Goal: Information Seeking & Learning: Get advice/opinions

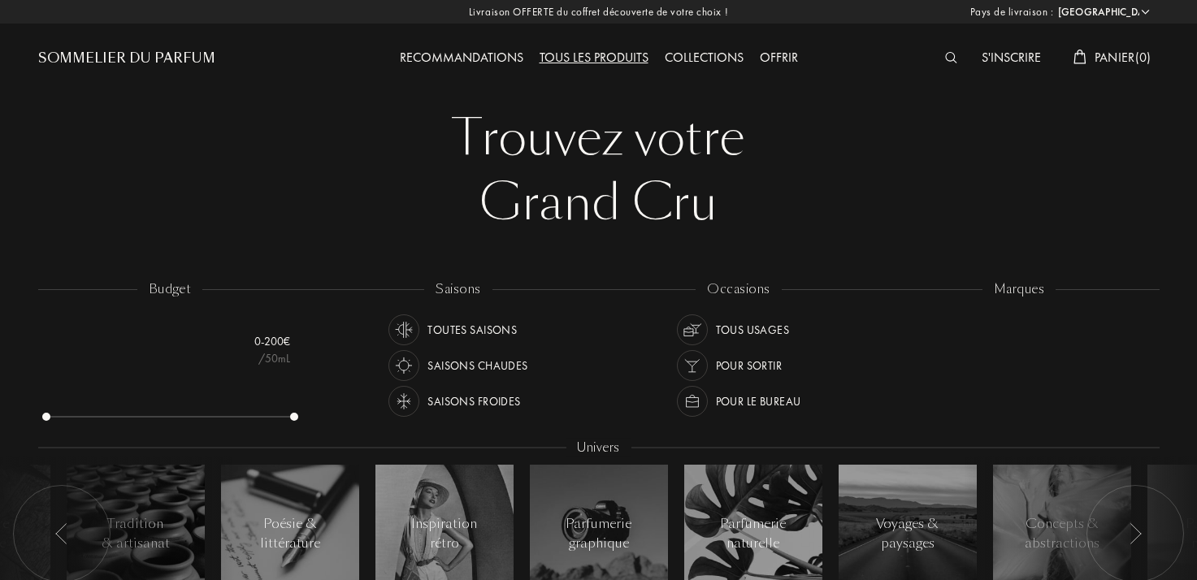
select select "FR"
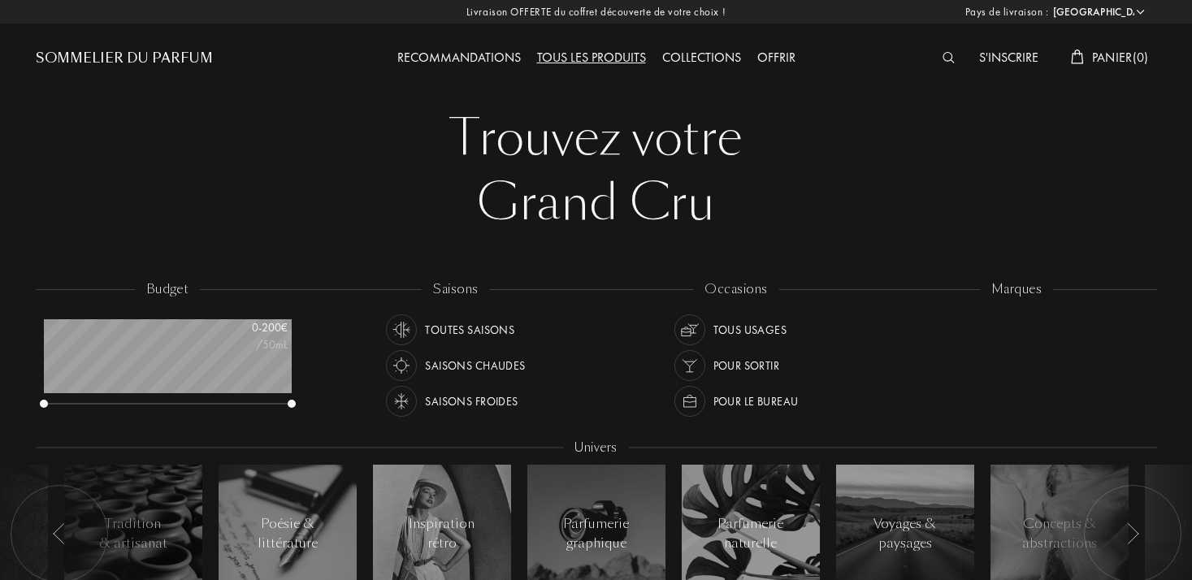
scroll to position [81, 248]
click at [483, 56] on div "Recommandations" at bounding box center [459, 58] width 140 height 21
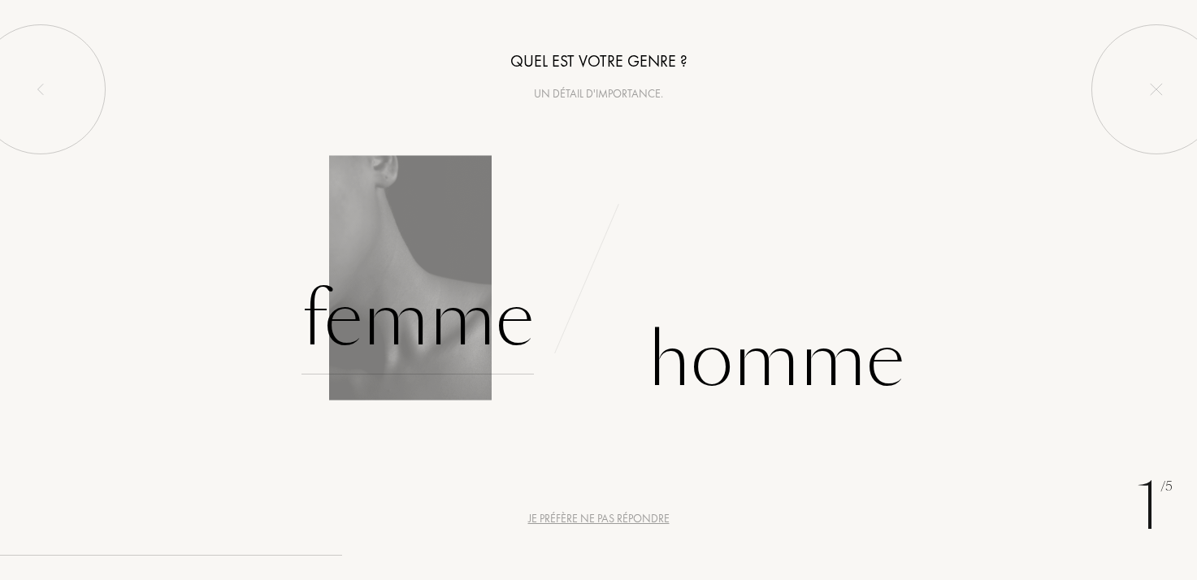
click at [422, 331] on div "Femme" at bounding box center [417, 320] width 232 height 110
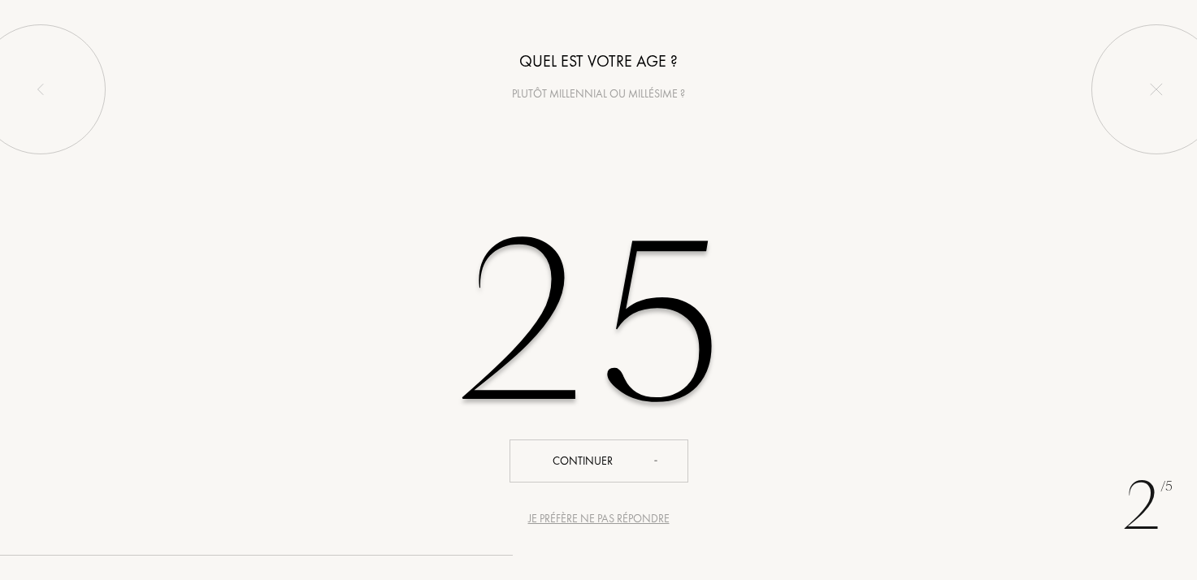
type input "25"
click at [661, 466] on icon "animation" at bounding box center [664, 462] width 20 height 20
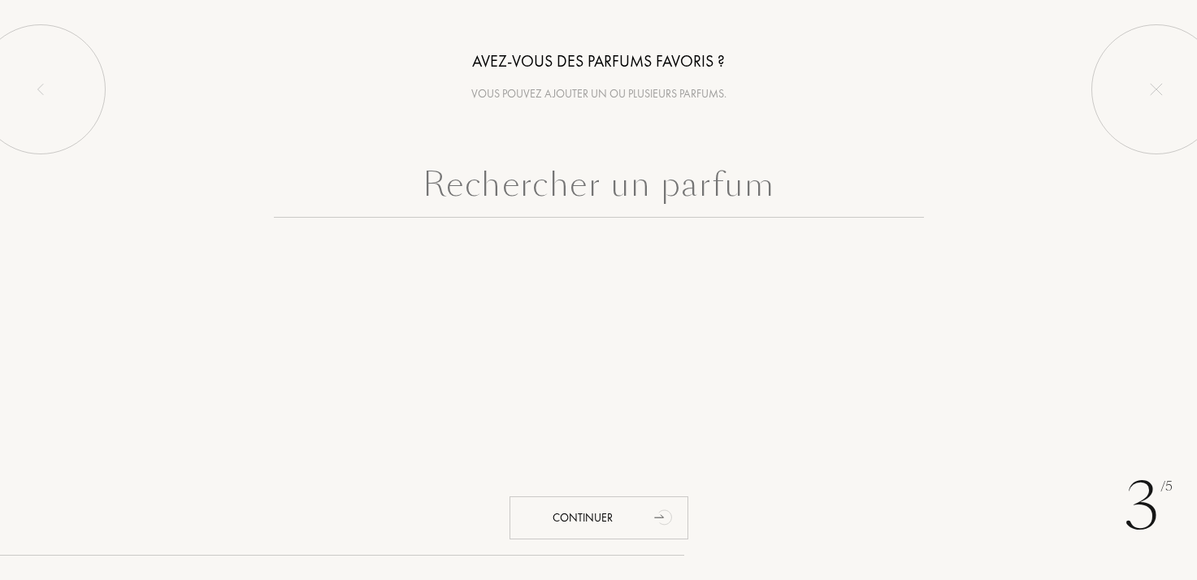
click at [749, 199] on input "text" at bounding box center [599, 188] width 650 height 59
drag, startPoint x: 609, startPoint y: 219, endPoint x: 626, endPoint y: 197, distance: 27.8
click at [609, 219] on div at bounding box center [598, 229] width 1197 height 140
click at [628, 193] on input "text" at bounding box center [599, 188] width 650 height 59
click at [677, 180] on input "text" at bounding box center [599, 188] width 650 height 59
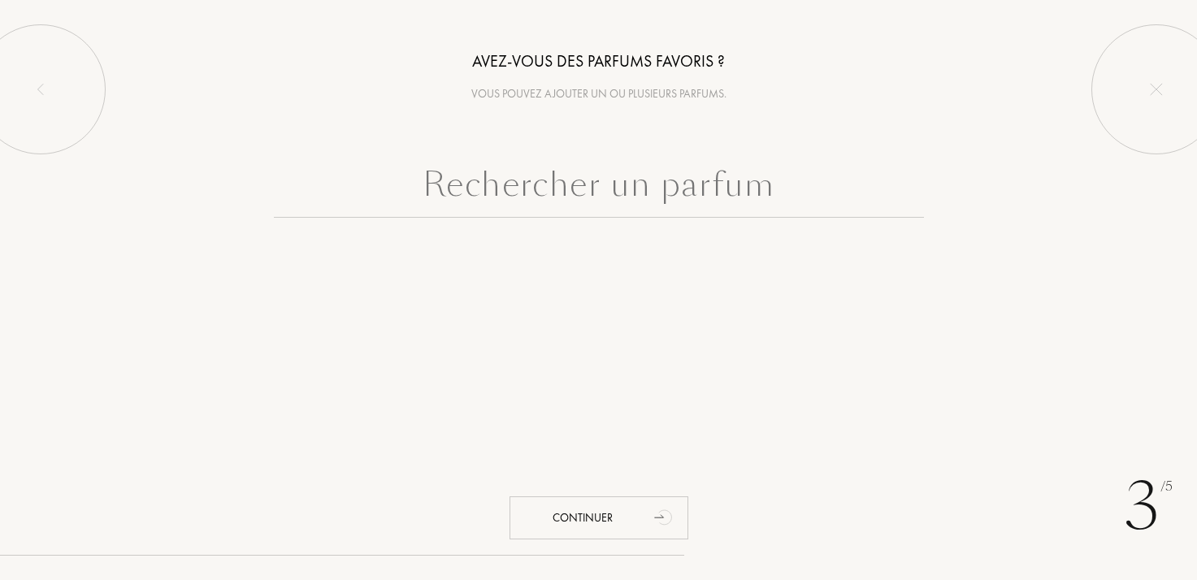
click at [677, 180] on input "text" at bounding box center [599, 188] width 650 height 59
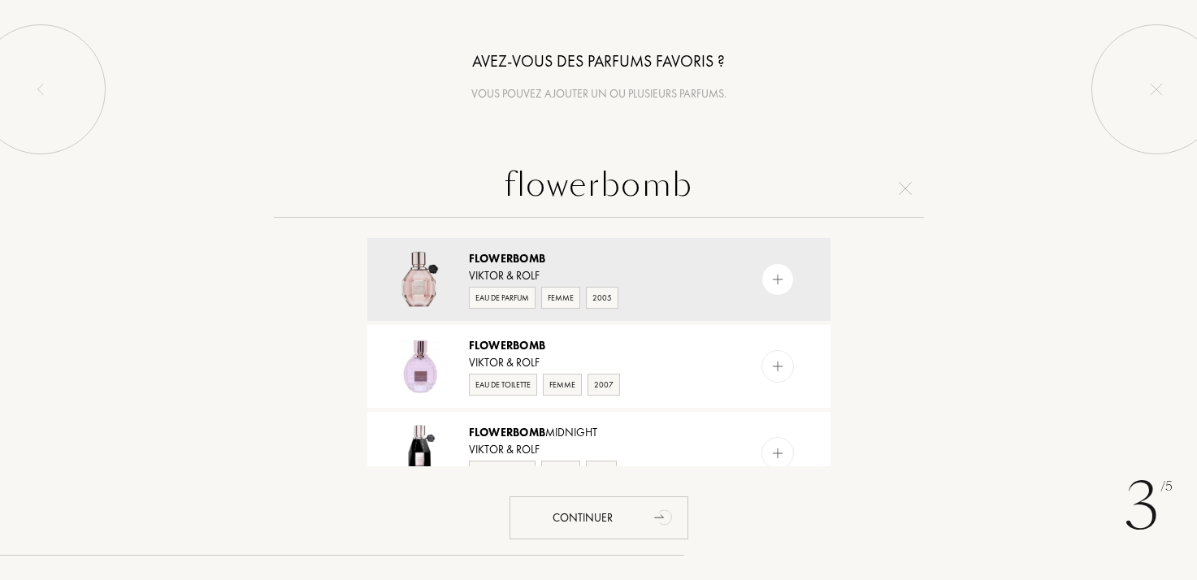
drag, startPoint x: 706, startPoint y: 184, endPoint x: 428, endPoint y: 193, distance: 278.0
click at [428, 193] on input "flowerbomb" at bounding box center [599, 188] width 650 height 59
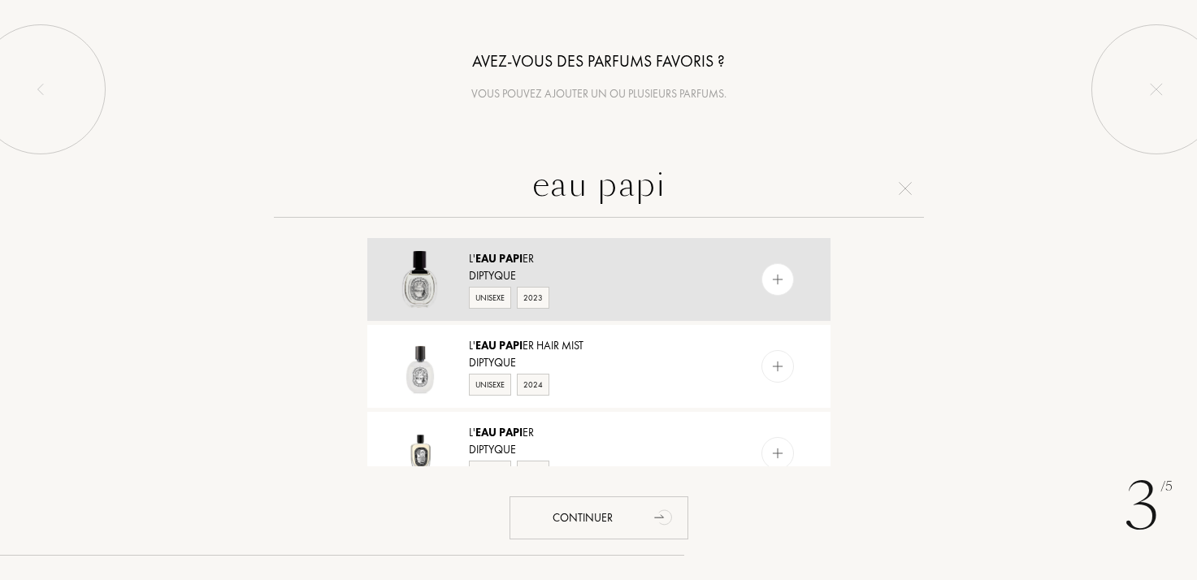
type input "eau papi"
click at [605, 274] on div "Diptyque" at bounding box center [598, 275] width 258 height 17
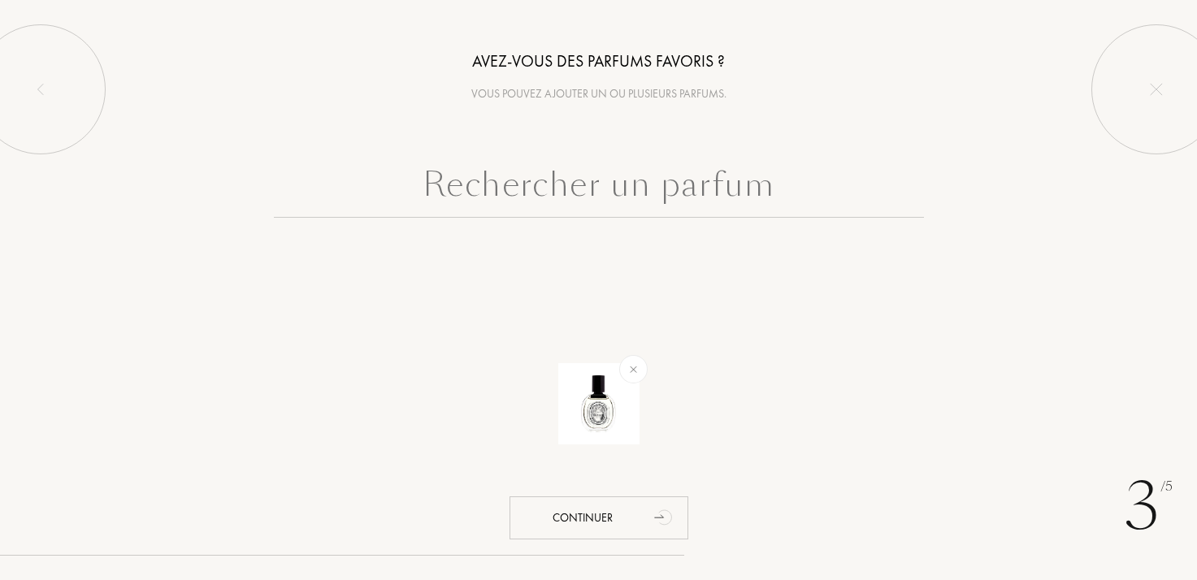
click at [653, 188] on input "text" at bounding box center [599, 188] width 650 height 59
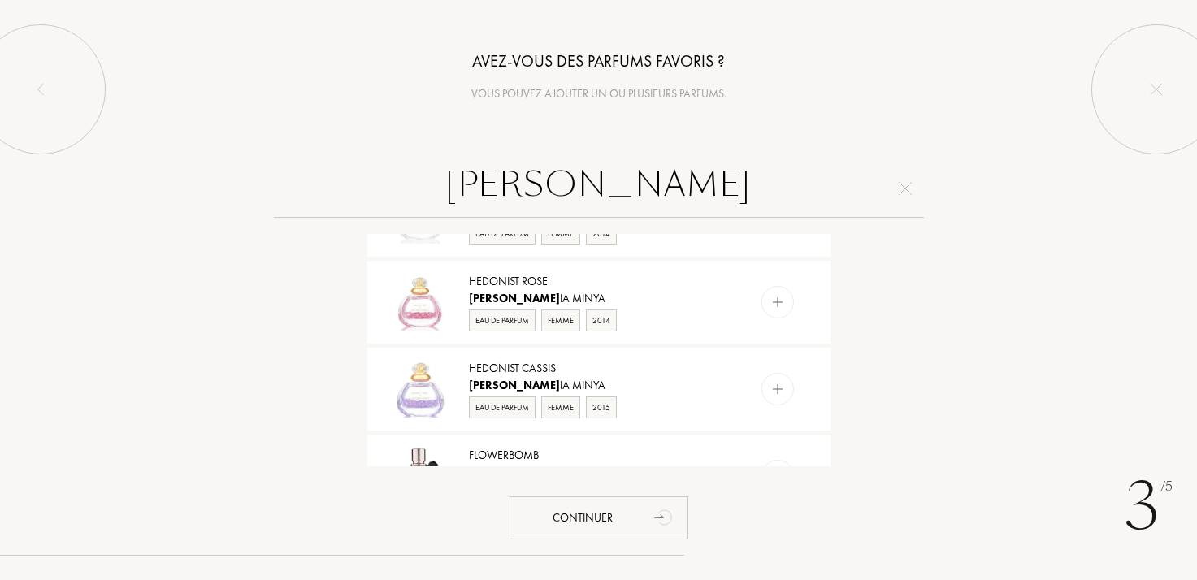
scroll to position [498, 0]
drag, startPoint x: 658, startPoint y: 193, endPoint x: 444, endPoint y: 185, distance: 214.6
click at [448, 184] on input "[PERSON_NAME]" at bounding box center [599, 188] width 650 height 59
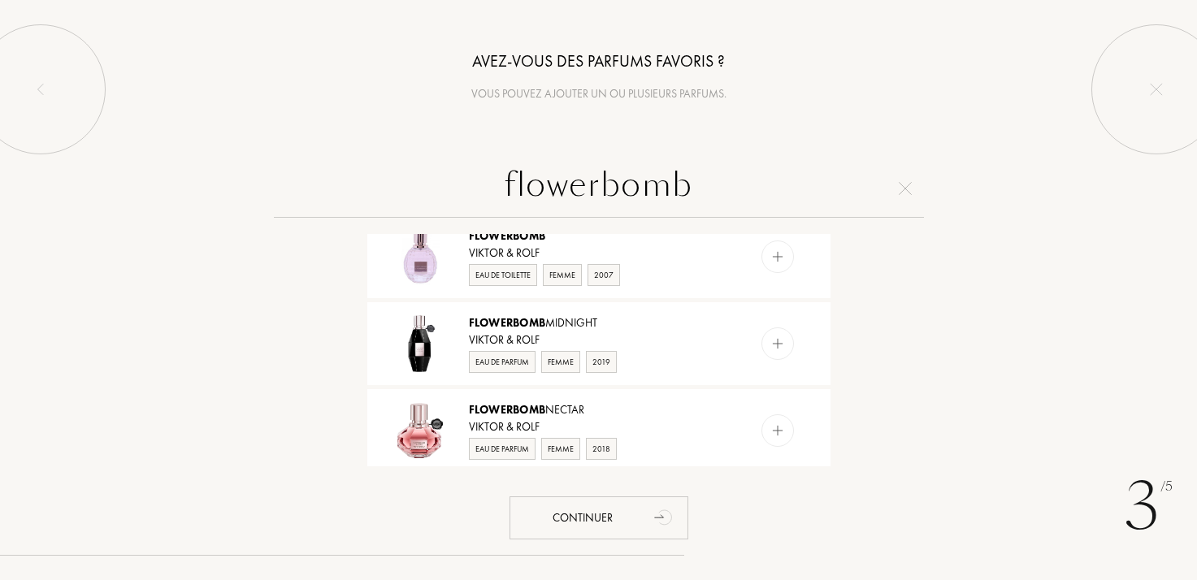
scroll to position [0, 0]
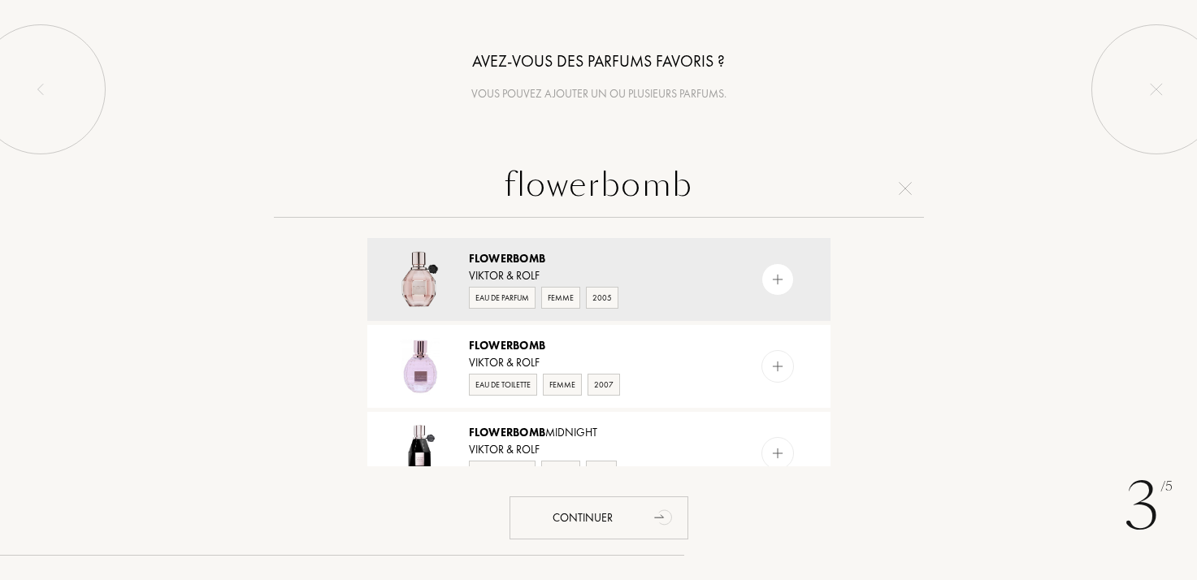
type input "flowerbomb"
click at [654, 272] on div "Viktor & Rolf" at bounding box center [598, 275] width 258 height 17
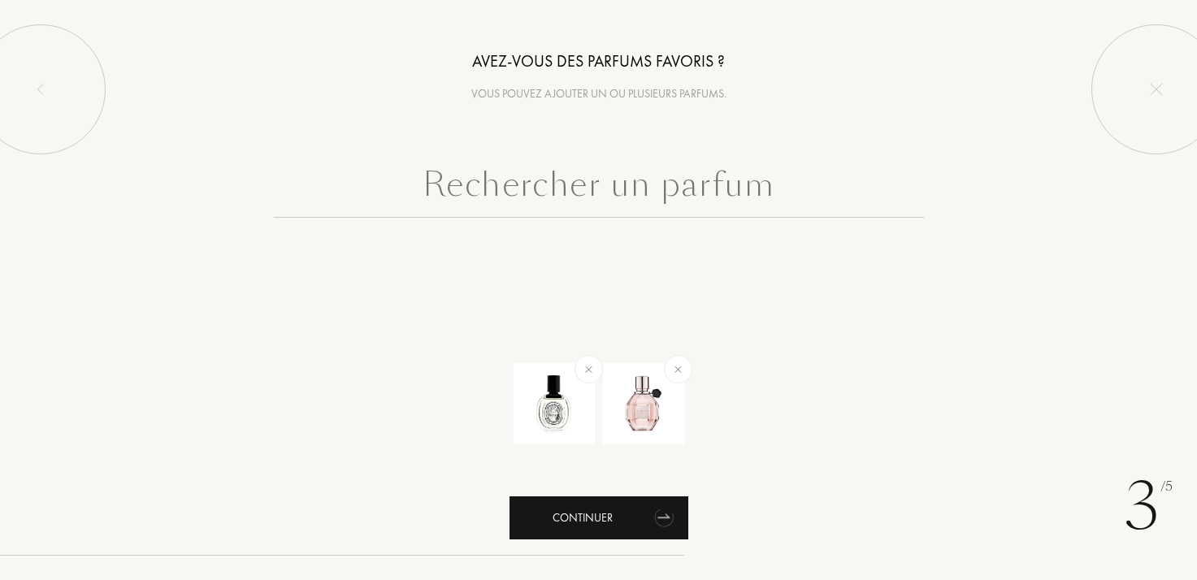
click at [654, 516] on icon "animation" at bounding box center [664, 517] width 33 height 33
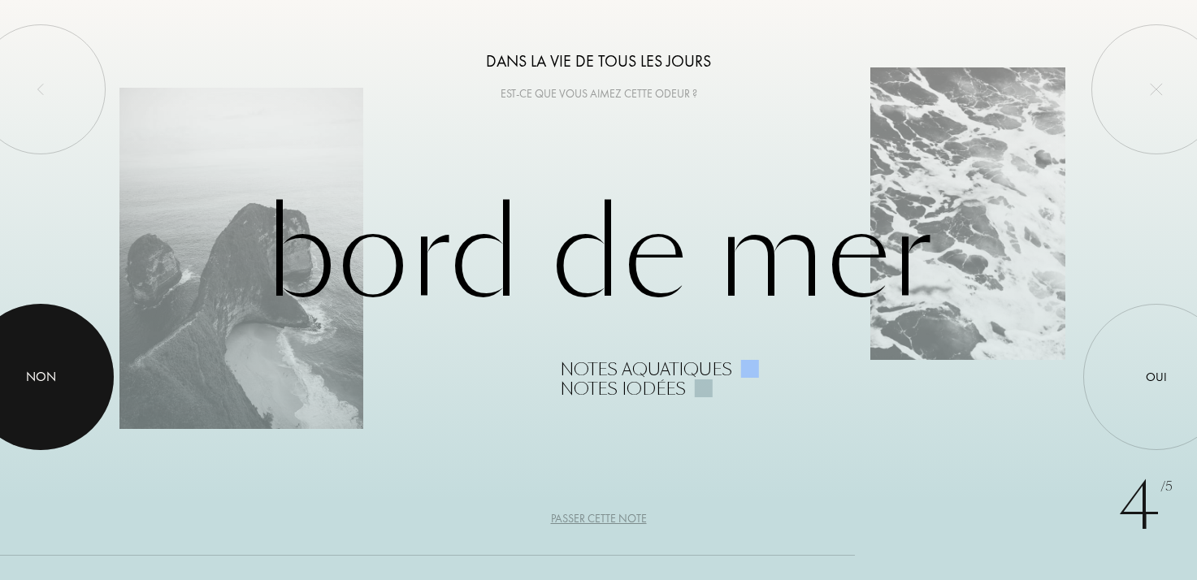
click at [72, 386] on div at bounding box center [40, 377] width 146 height 146
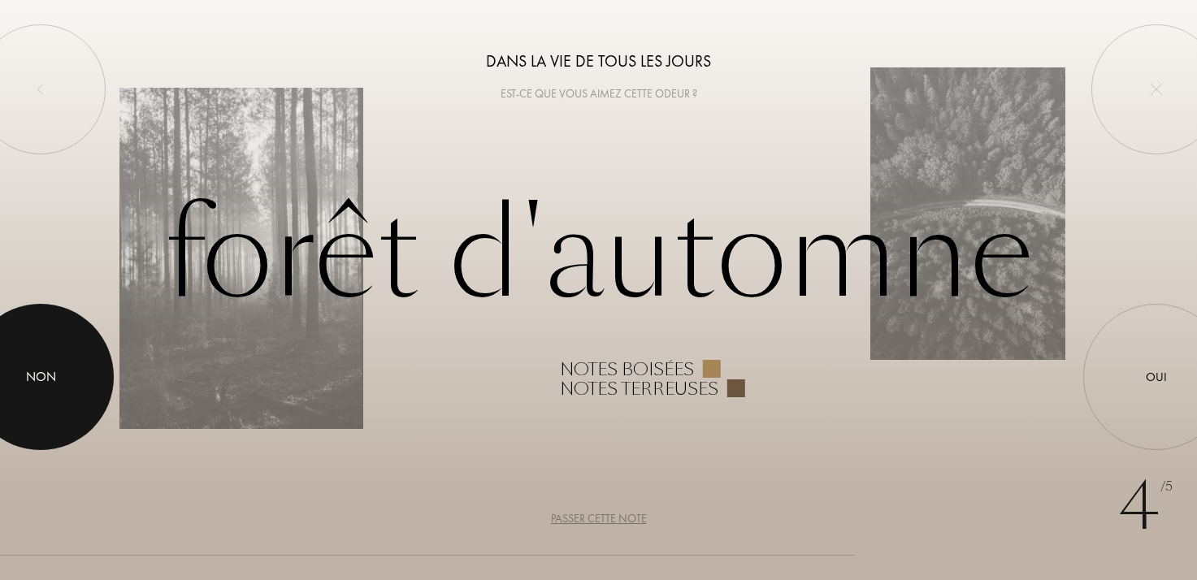
click at [99, 384] on div "Non" at bounding box center [40, 377] width 146 height 146
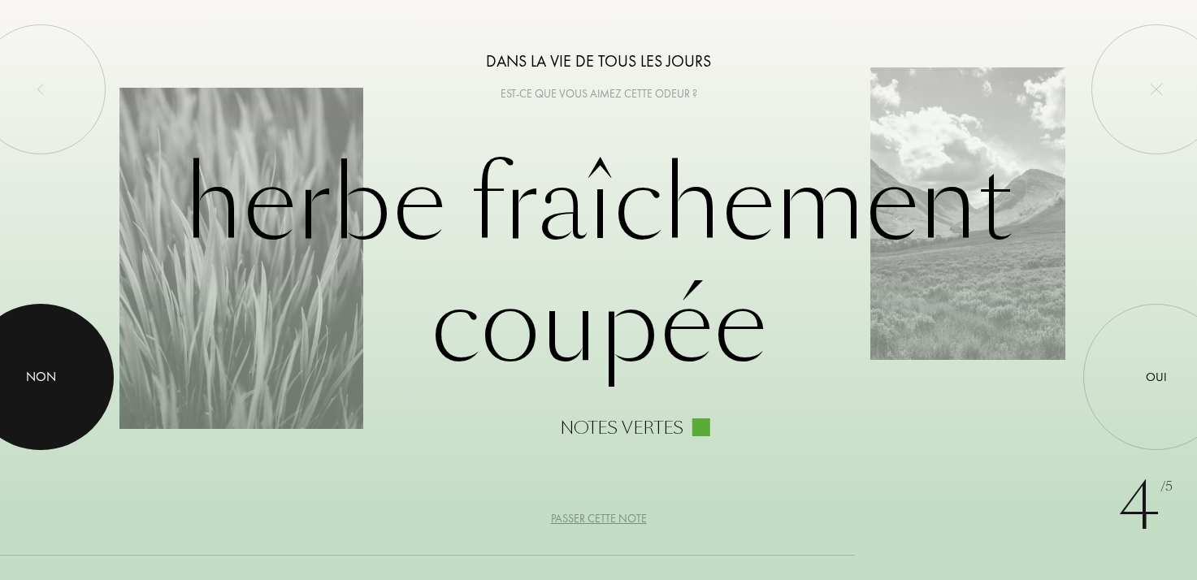
click at [81, 397] on div at bounding box center [40, 377] width 146 height 146
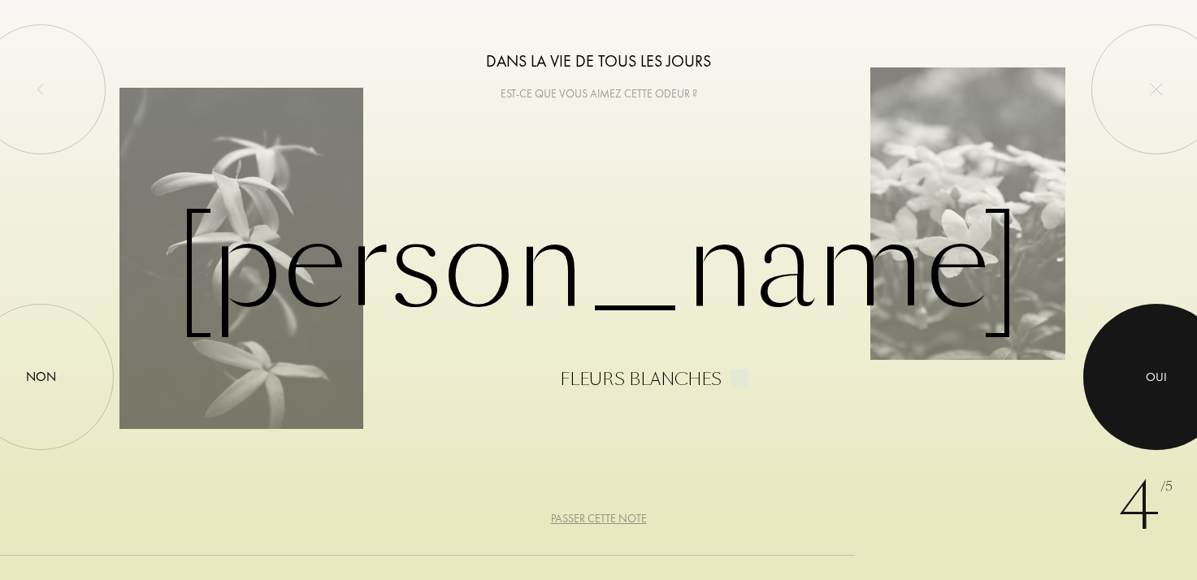
click at [1120, 371] on div "Oui" at bounding box center [1156, 377] width 146 height 146
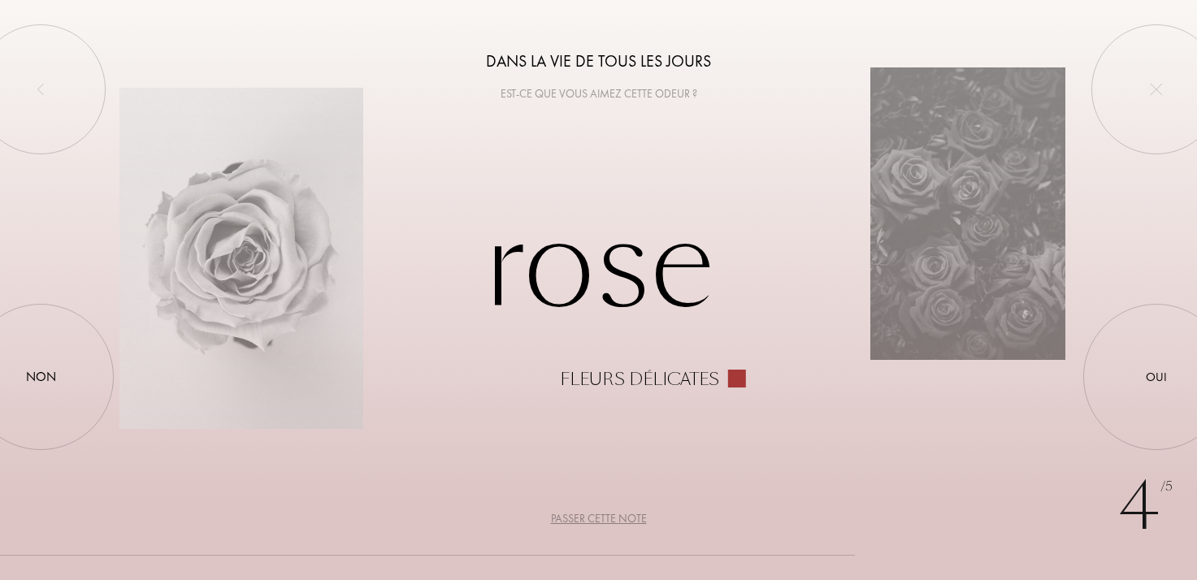
click at [607, 520] on div "Passer cette note" at bounding box center [599, 518] width 96 height 17
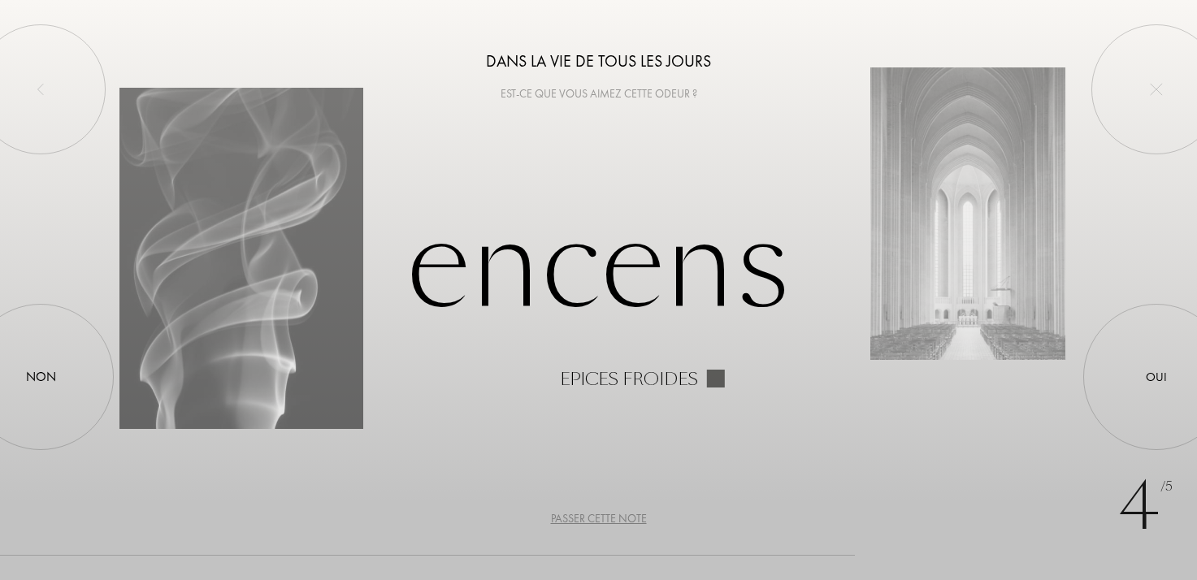
click at [580, 519] on div "Passer cette note" at bounding box center [599, 518] width 96 height 17
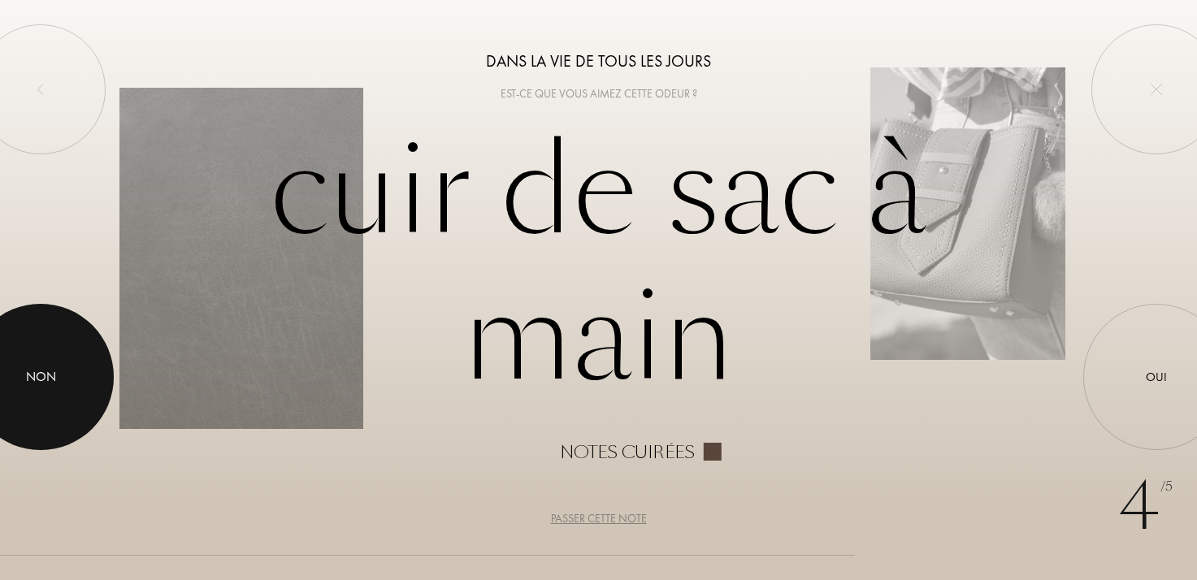
click at [34, 369] on div "Non" at bounding box center [41, 377] width 30 height 20
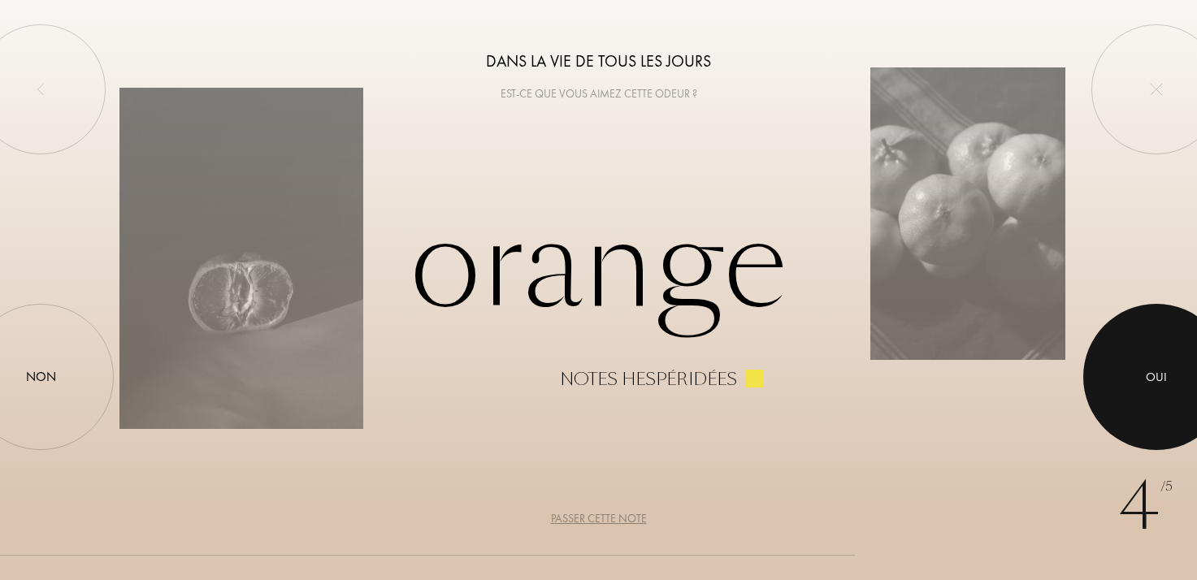
click at [1132, 409] on div at bounding box center [1156, 377] width 146 height 146
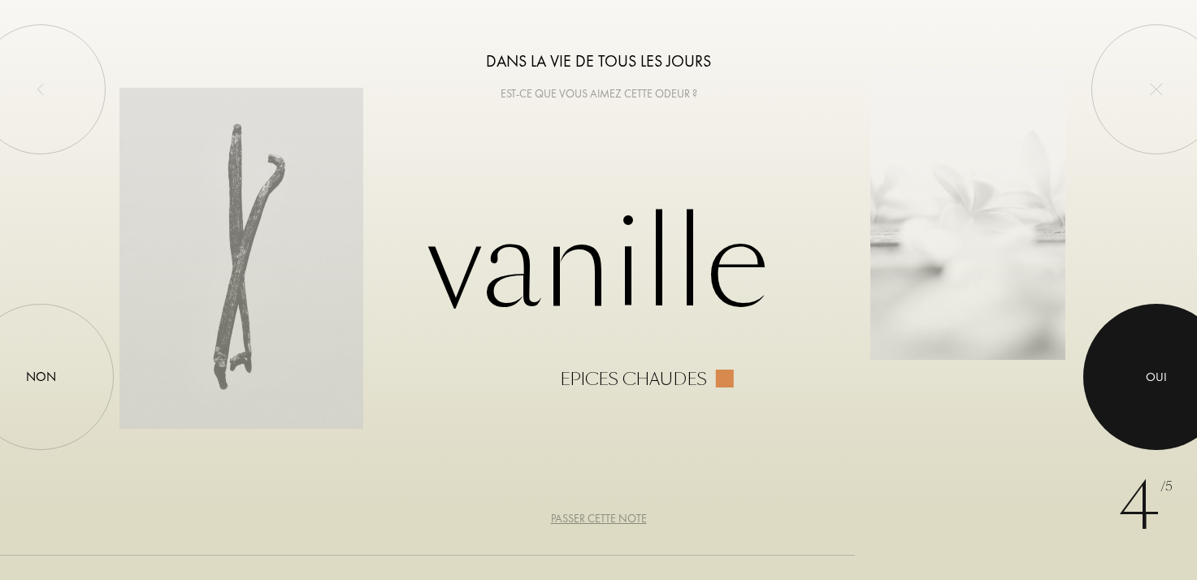
click at [1183, 393] on div at bounding box center [1156, 377] width 146 height 146
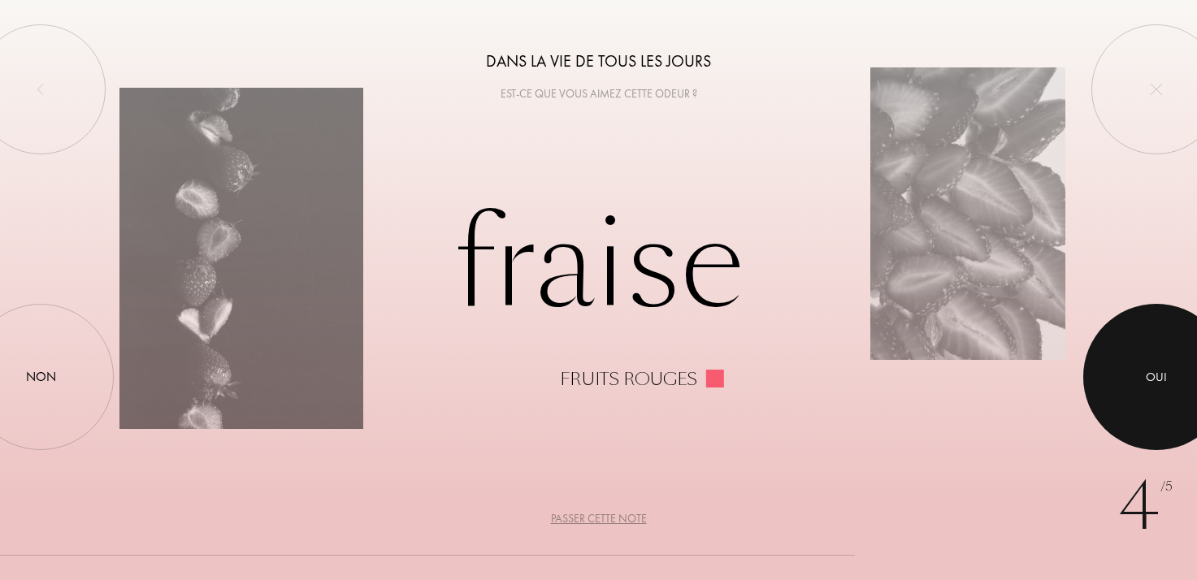
click at [1120, 381] on div at bounding box center [1156, 377] width 146 height 146
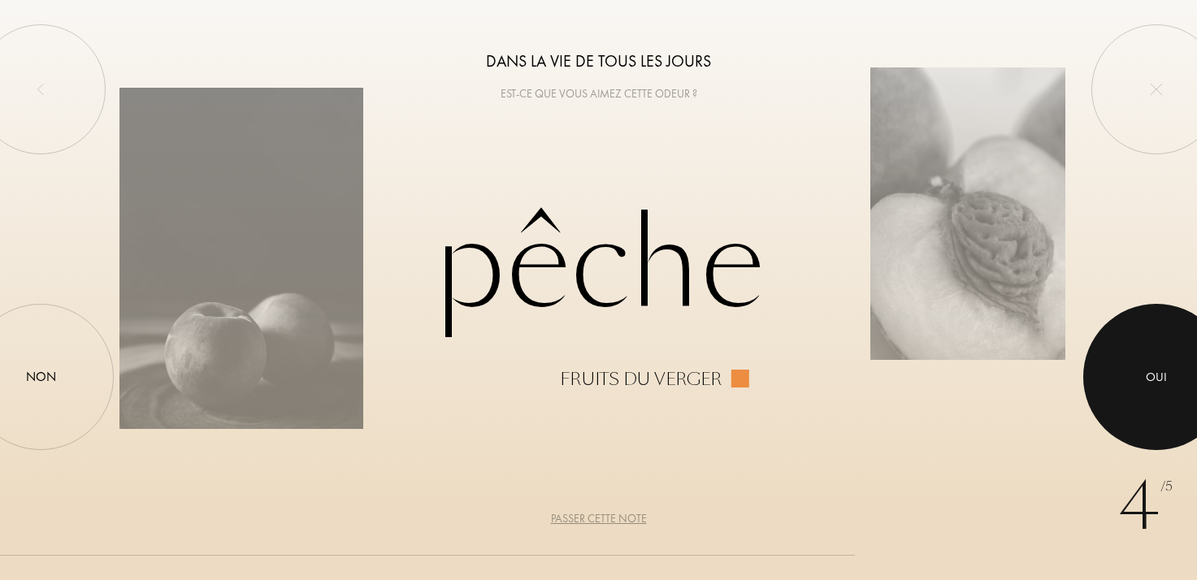
click at [1143, 375] on div at bounding box center [1156, 377] width 146 height 146
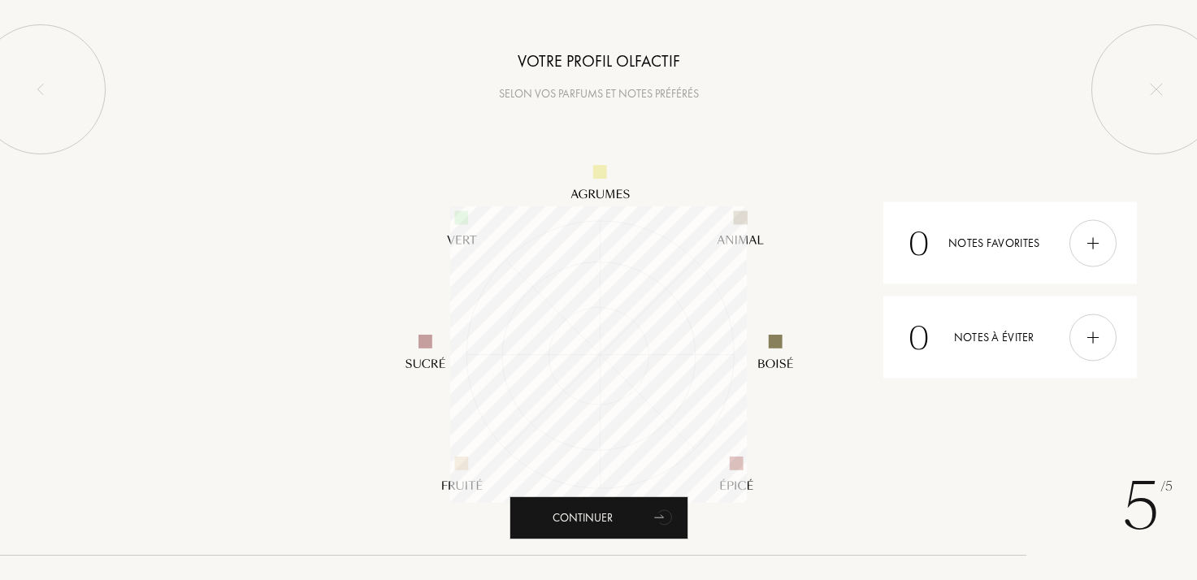
scroll to position [297, 297]
click at [1079, 241] on div at bounding box center [1092, 242] width 47 height 47
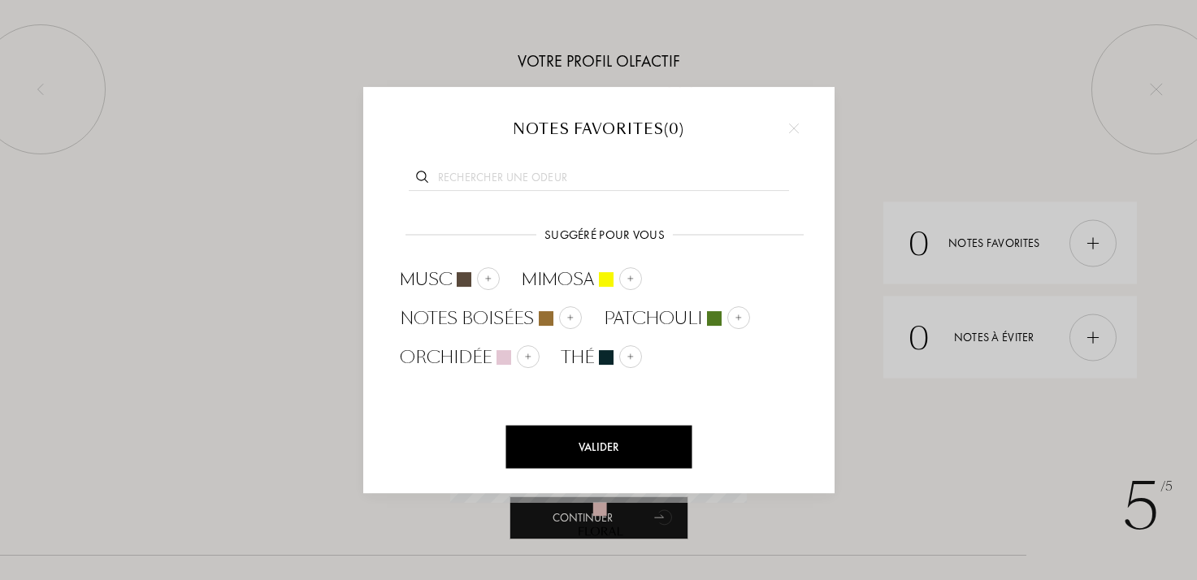
click at [969, 197] on div at bounding box center [598, 290] width 1197 height 580
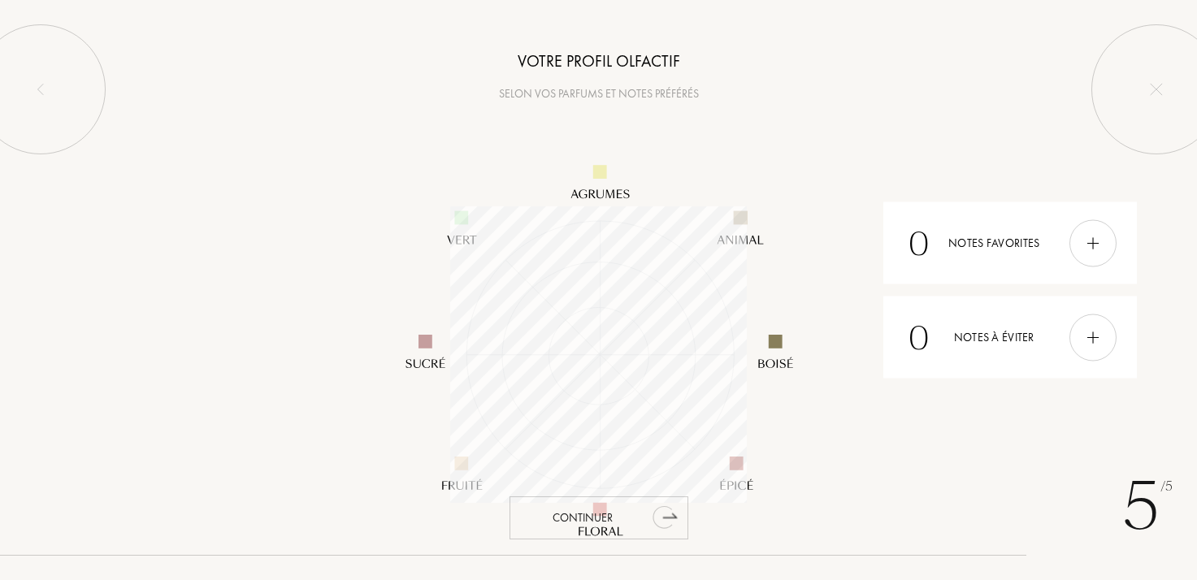
click at [639, 512] on div "Continuer" at bounding box center [598, 517] width 179 height 43
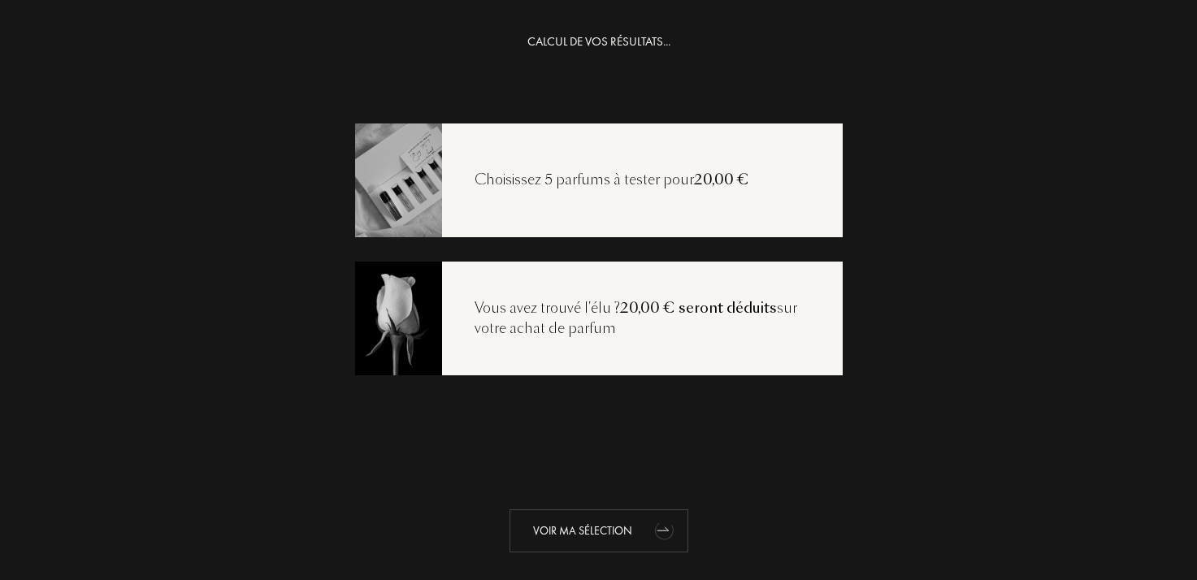
click at [665, 527] on icon "animation" at bounding box center [663, 532] width 21 height 20
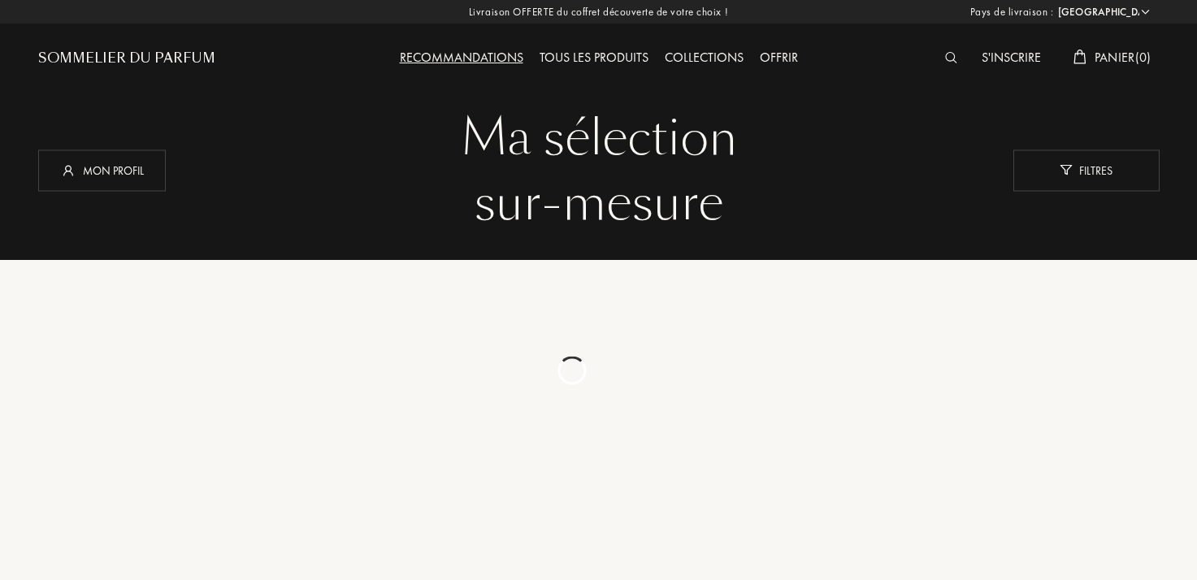
select select "FR"
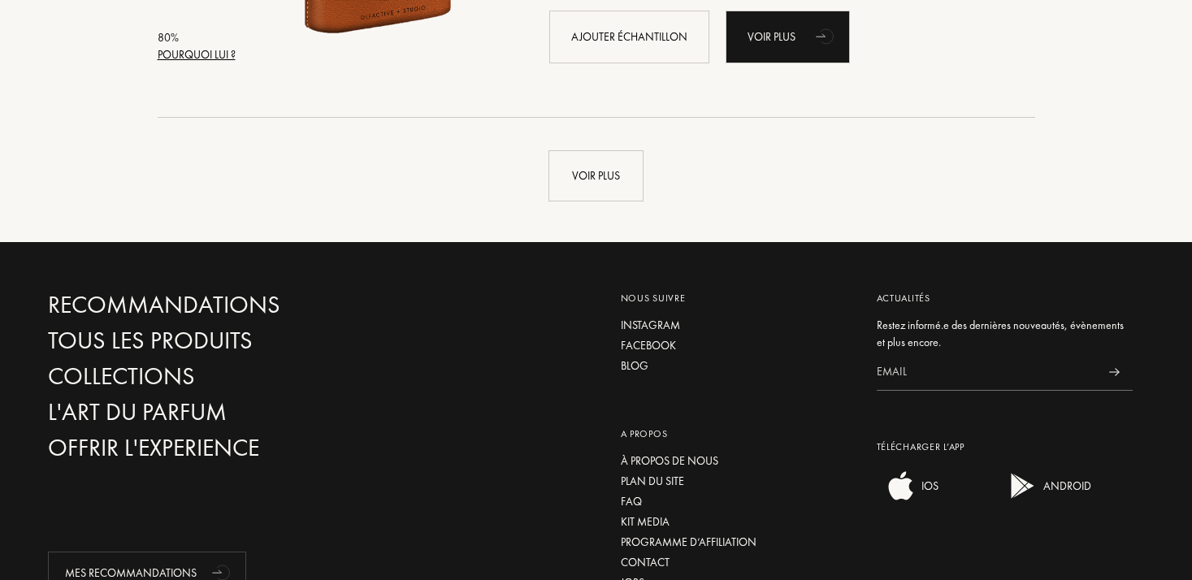
scroll to position [3922, 0]
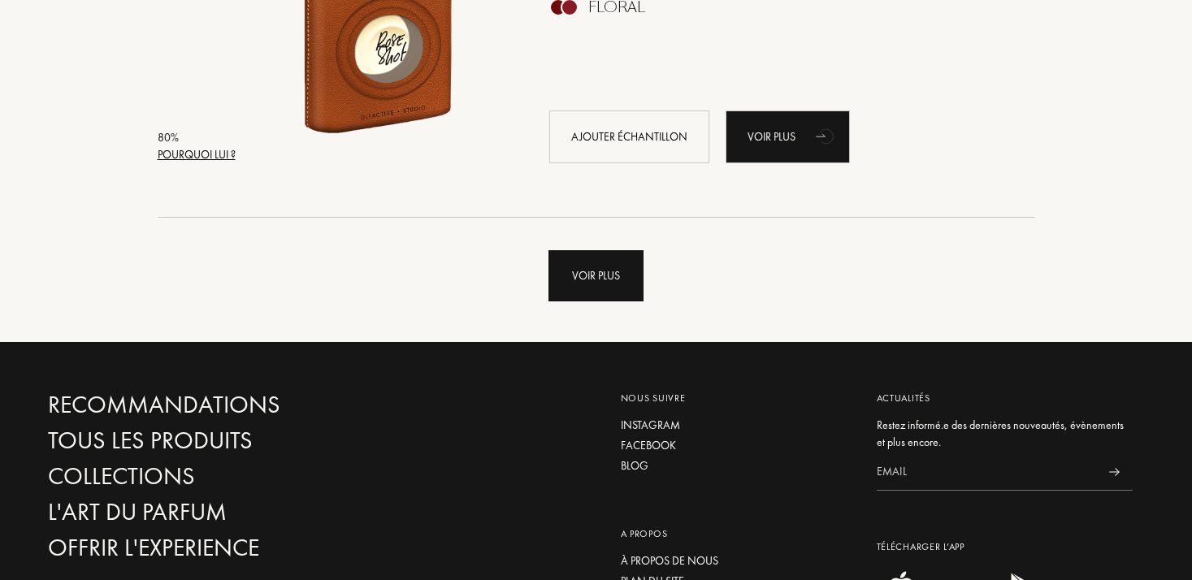
click at [589, 289] on div "Voir plus" at bounding box center [595, 275] width 95 height 51
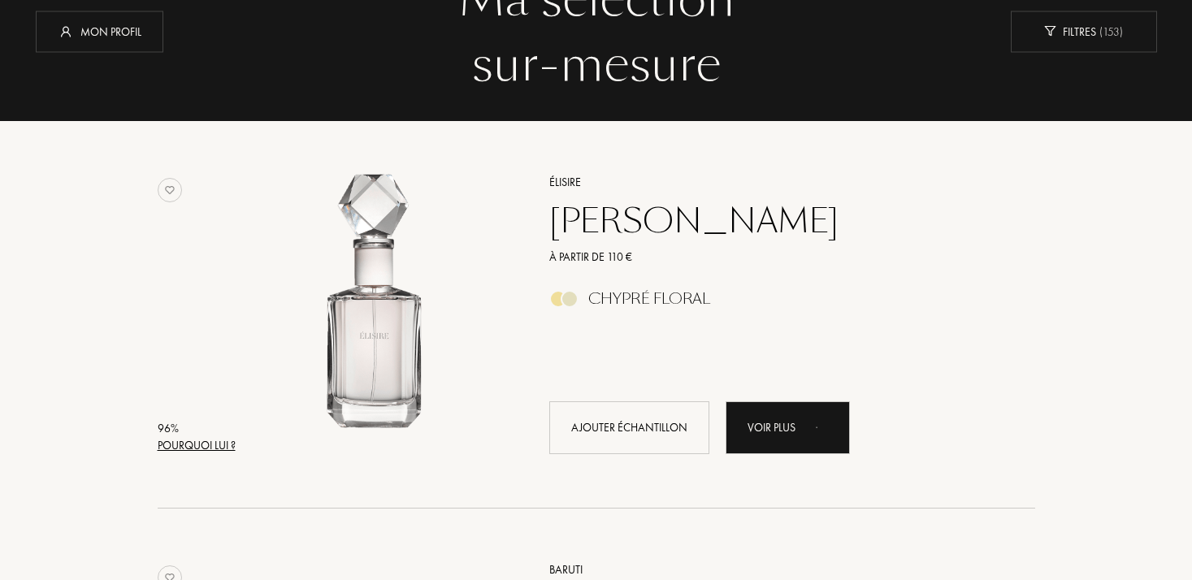
scroll to position [0, 0]
